Goal: Task Accomplishment & Management: Manage account settings

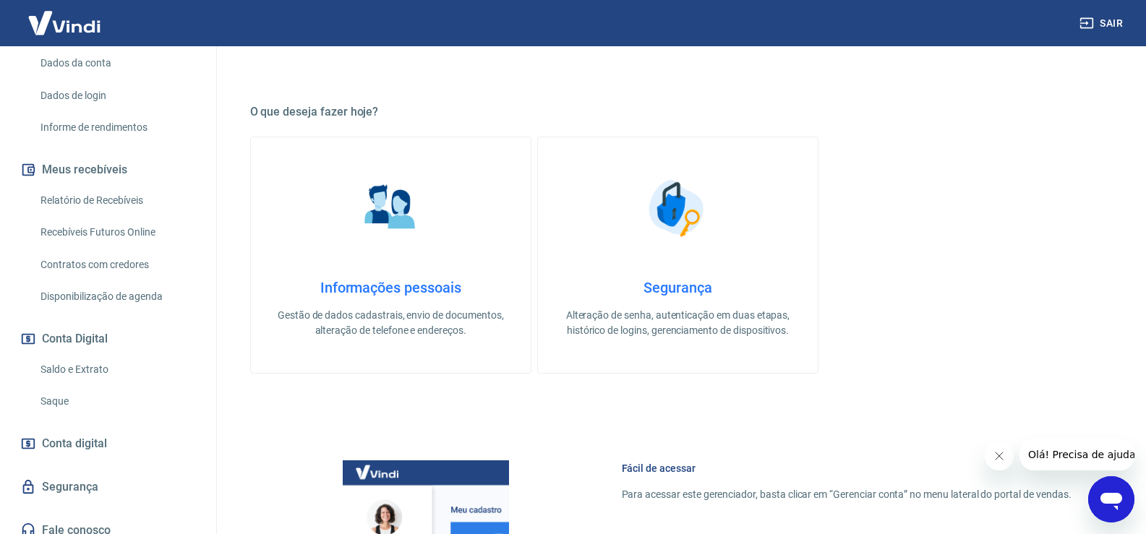
scroll to position [220, 0]
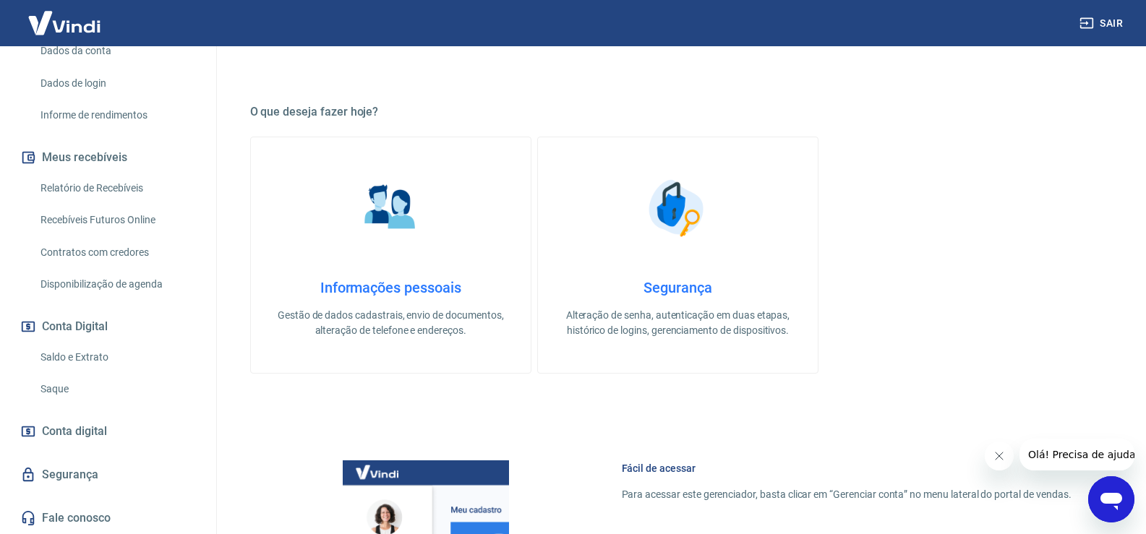
click at [59, 393] on link "Saque" at bounding box center [117, 389] width 164 height 30
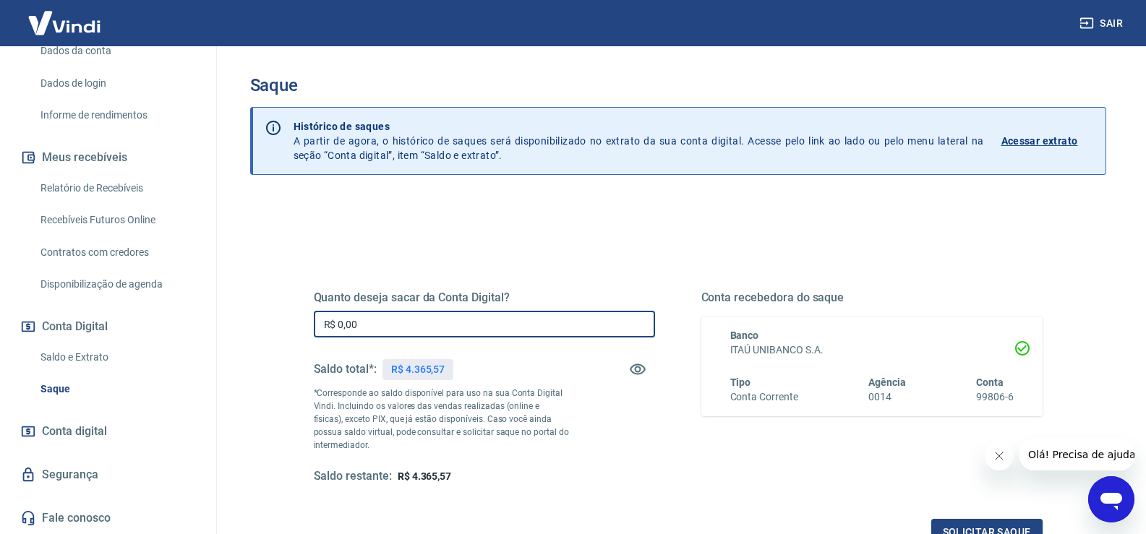
drag, startPoint x: 412, startPoint y: 327, endPoint x: 265, endPoint y: 333, distance: 146.9
click at [265, 333] on div "Quanto deseja sacar da Conta Digital? R$ 0,00 ​ Saldo total*: R$ 4.365,57 *Corr…" at bounding box center [678, 456] width 856 height 517
type input "R$ 4.365,57"
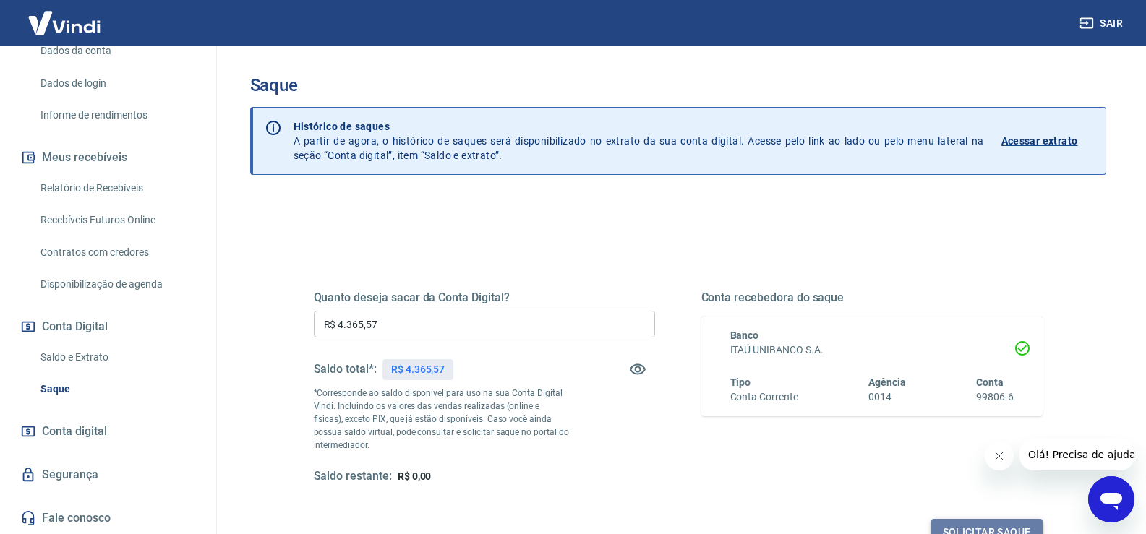
click at [967, 531] on button "Solicitar saque" at bounding box center [986, 532] width 111 height 27
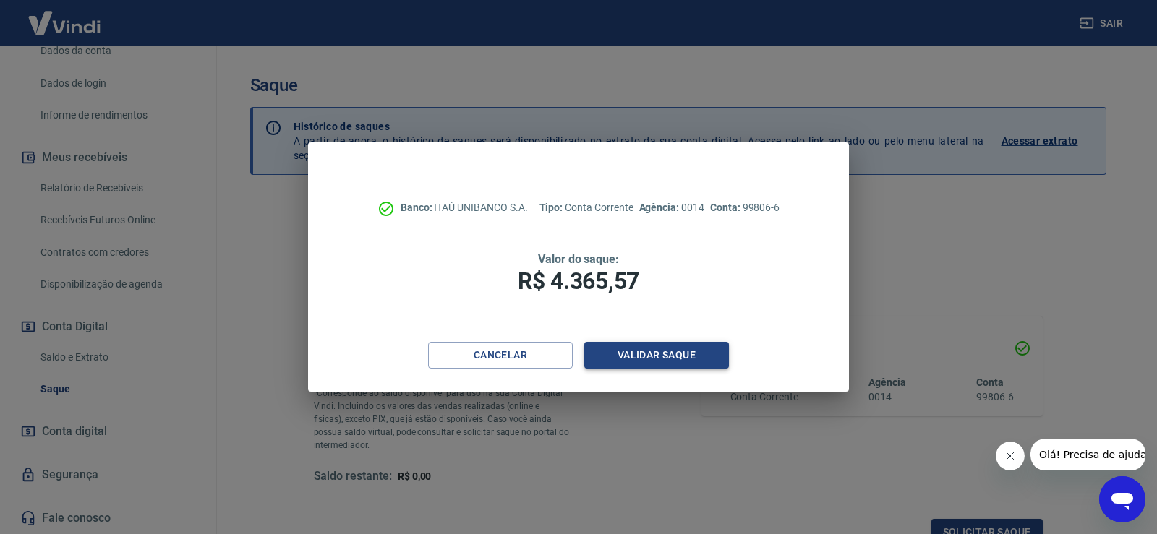
click at [647, 354] on button "Validar saque" at bounding box center [656, 355] width 145 height 27
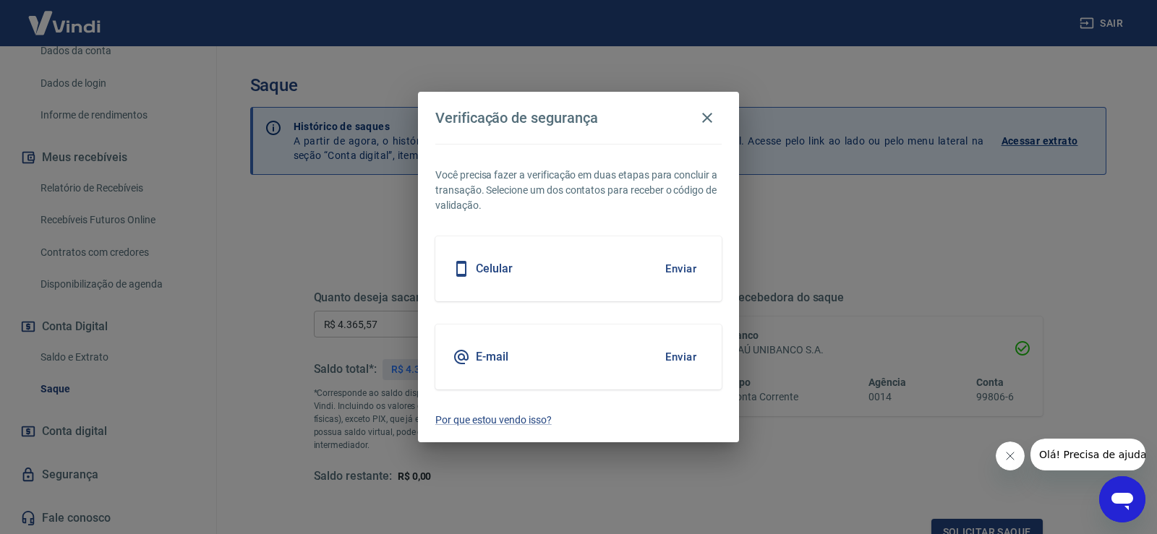
scroll to position [12, 0]
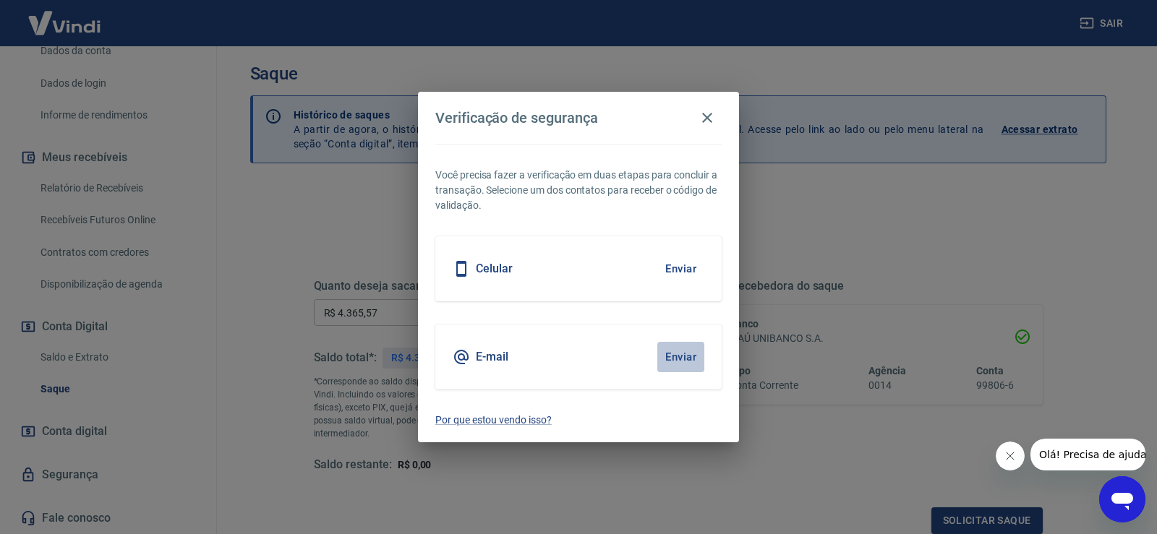
click at [681, 356] on button "Enviar" at bounding box center [680, 357] width 47 height 30
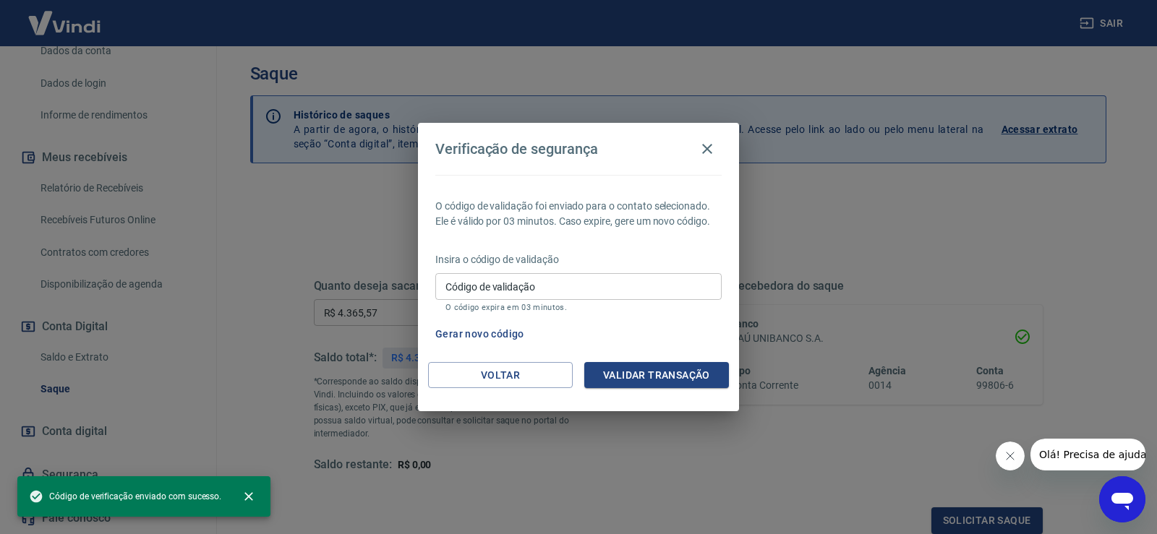
click at [587, 288] on input "Código de validação" at bounding box center [578, 286] width 286 height 27
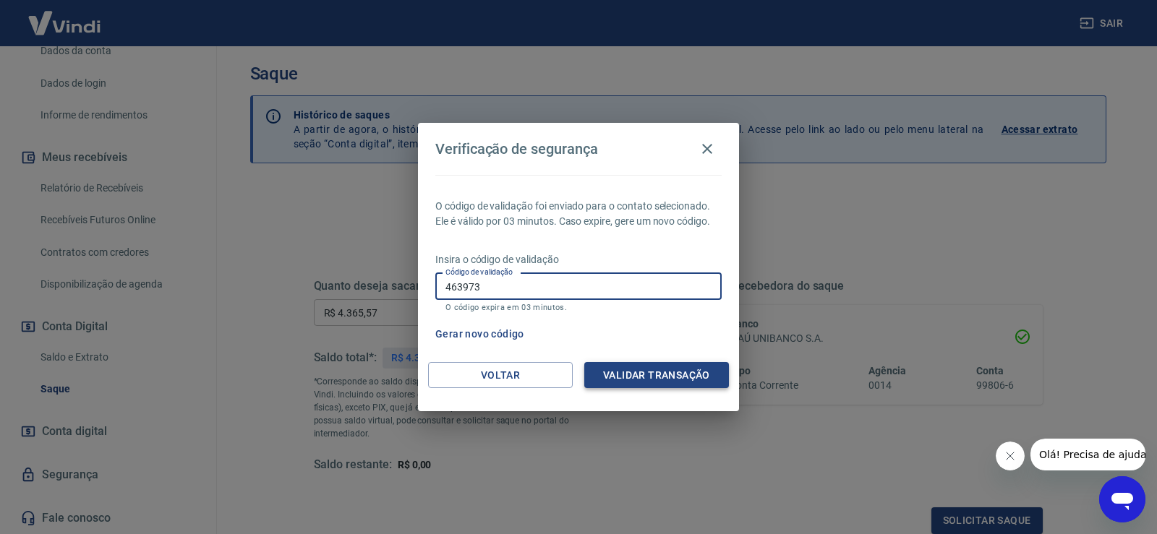
type input "463973"
click at [660, 373] on button "Validar transação" at bounding box center [656, 375] width 145 height 27
